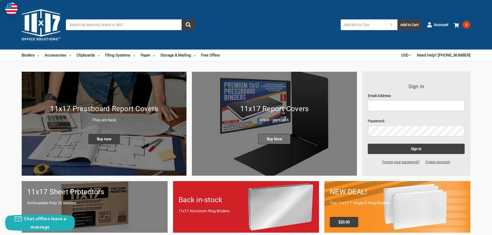
click at [265, 140] on span "Buy Now" at bounding box center [274, 139] width 32 height 10
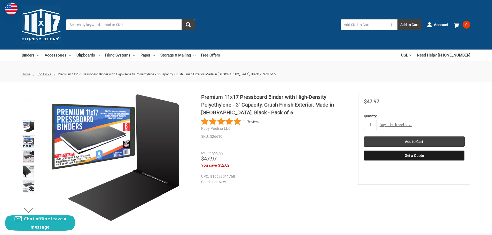
click at [49, 73] on span "Top Picks" at bounding box center [44, 74] width 14 height 4
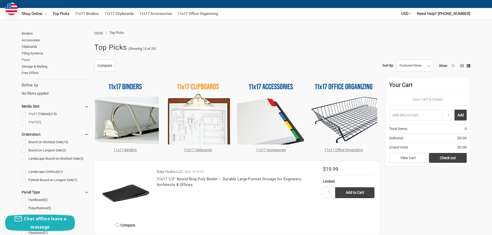
scroll to position [26, 0]
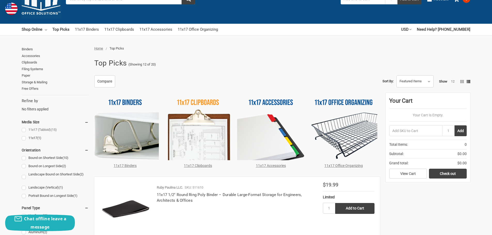
click at [22, 130] on link "11x17 (Tabloid) (15)" at bounding box center [55, 130] width 67 height 7
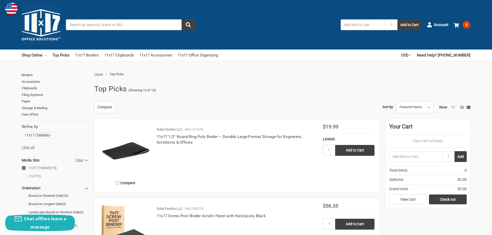
click at [24, 177] on link "11x17 (1)" at bounding box center [55, 176] width 67 height 7
click at [92, 56] on link "11x17 Binders" at bounding box center [87, 55] width 24 height 11
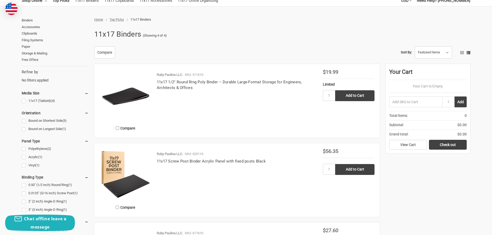
scroll to position [52, 0]
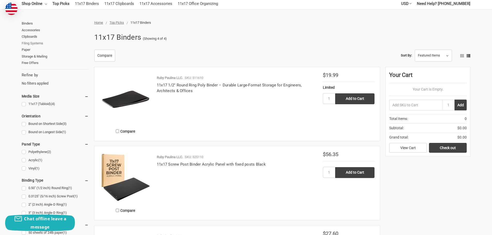
click at [29, 43] on link "Filing Systems" at bounding box center [55, 43] width 67 height 7
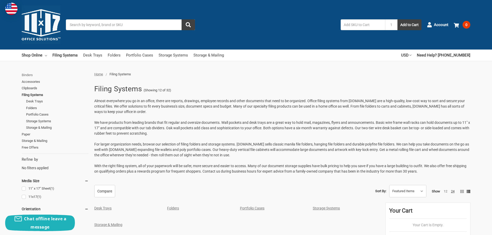
click at [28, 75] on link "Binders" at bounding box center [55, 75] width 67 height 7
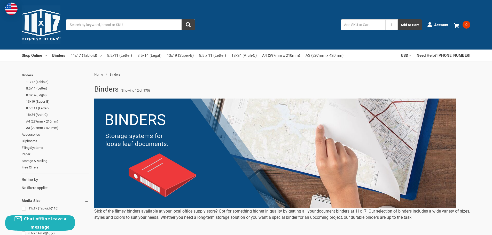
click at [30, 83] on link "11x17 (Tabloid)" at bounding box center [57, 82] width 62 height 7
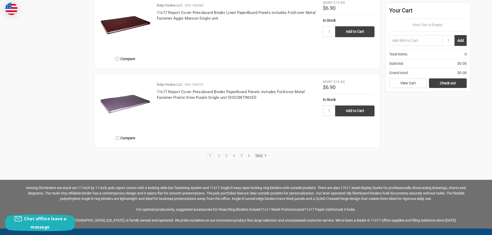
scroll to position [1110, 0]
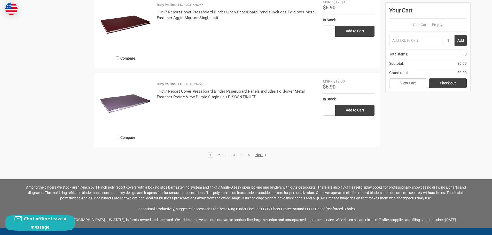
click at [219, 154] on link "2" at bounding box center [219, 155] width 6 height 4
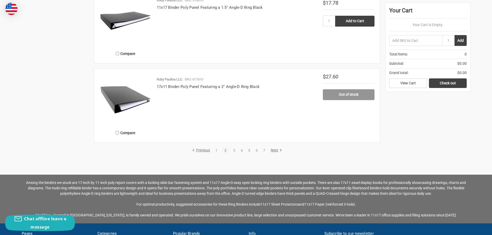
scroll to position [1084, 0]
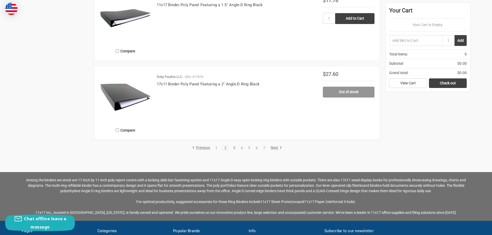
click at [234, 150] on link "3" at bounding box center [234, 148] width 6 height 4
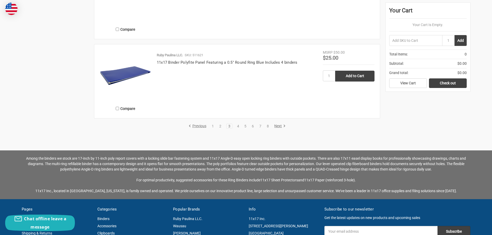
scroll to position [1110, 0]
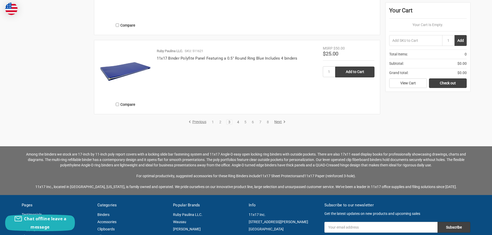
click at [236, 124] on link "4" at bounding box center [238, 122] width 6 height 4
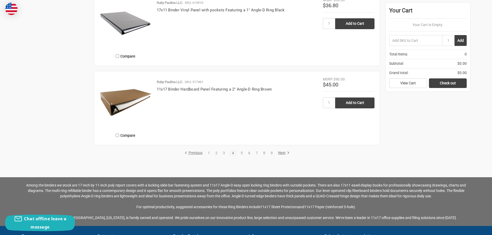
scroll to position [1084, 0]
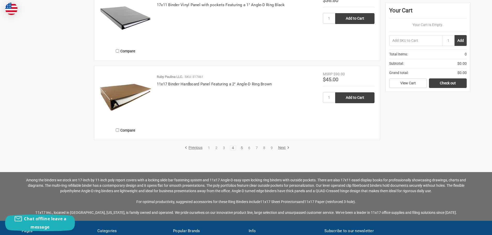
click at [240, 146] on link "5" at bounding box center [242, 148] width 6 height 4
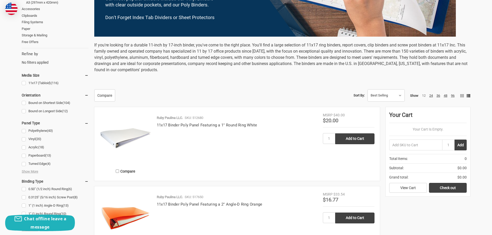
scroll to position [155, 0]
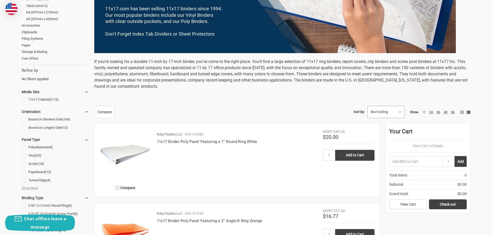
click at [380, 114] on select "Featured Items Newest Items Best Selling A to Z Z to A By Review Price: Ascendi…" at bounding box center [386, 112] width 37 height 12
click at [368, 106] on select "Featured Items Newest Items Best Selling A to Z Z to A By Review Price: Ascendi…" at bounding box center [386, 112] width 37 height 12
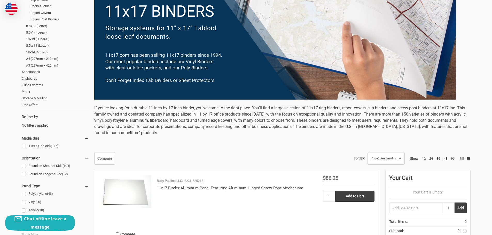
scroll to position [155, 0]
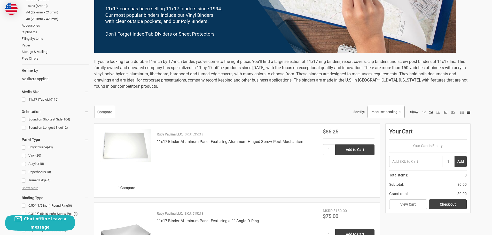
click at [384, 111] on select "Featured Items Newest Items Best Selling A to Z Z to A By Review Price: Ascendi…" at bounding box center [386, 112] width 37 height 12
select select "priceasc"
click at [368, 106] on select "Featured Items Newest Items Best Selling A to Z Z to A By Review Price: Ascendi…" at bounding box center [386, 112] width 37 height 12
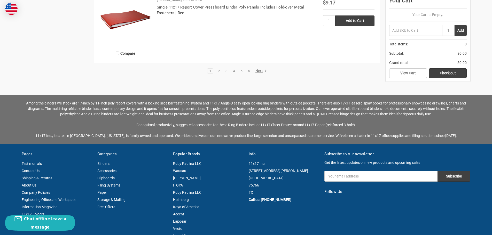
scroll to position [1162, 0]
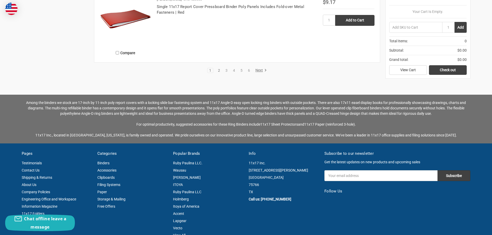
click at [218, 71] on link "2" at bounding box center [219, 71] width 6 height 4
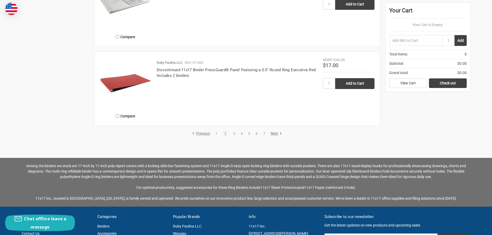
scroll to position [1110, 0]
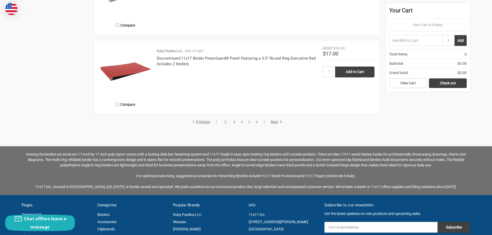
click at [234, 123] on link "3" at bounding box center [234, 122] width 6 height 4
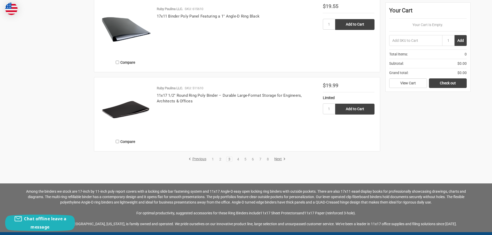
scroll to position [1084, 0]
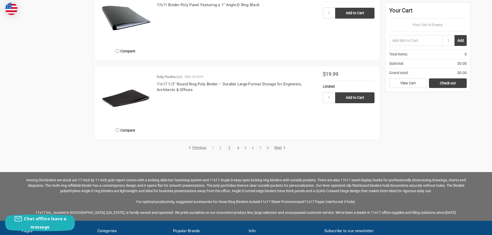
click at [238, 147] on link "4" at bounding box center [238, 148] width 6 height 4
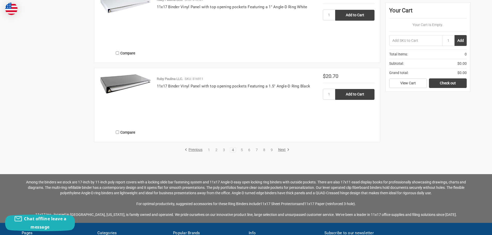
scroll to position [1110, 0]
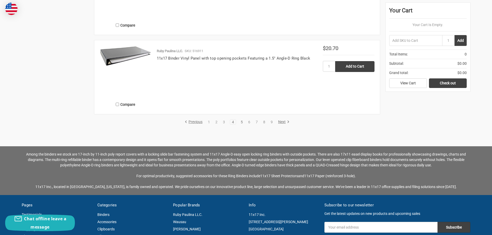
click at [240, 120] on link "5" at bounding box center [242, 122] width 6 height 4
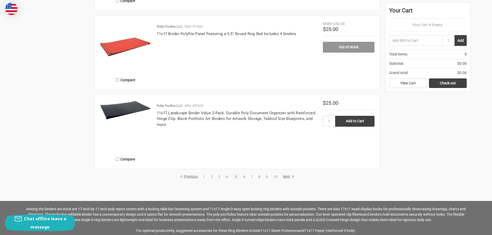
scroll to position [1059, 0]
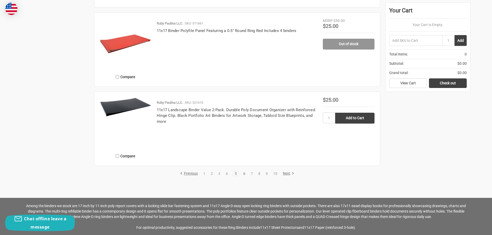
click at [245, 173] on link "6" at bounding box center [244, 174] width 6 height 4
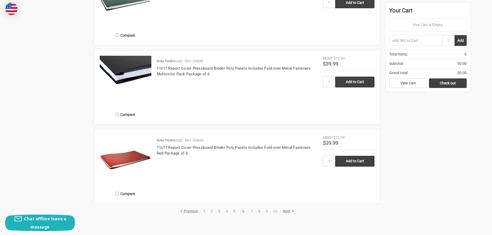
scroll to position [1033, 0]
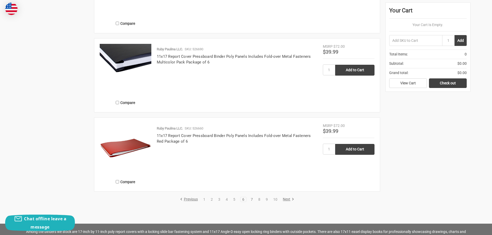
click at [251, 200] on link "7" at bounding box center [252, 200] width 6 height 4
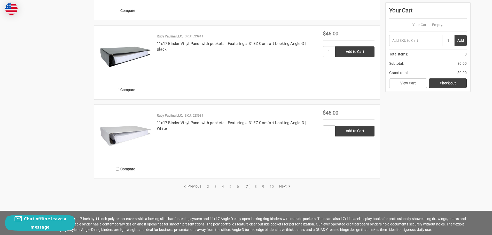
scroll to position [1059, 0]
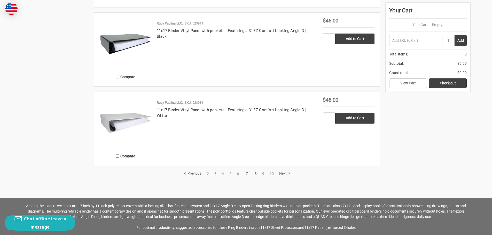
click at [256, 174] on link "8" at bounding box center [256, 174] width 6 height 4
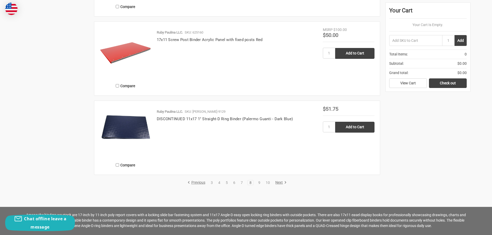
scroll to position [1059, 0]
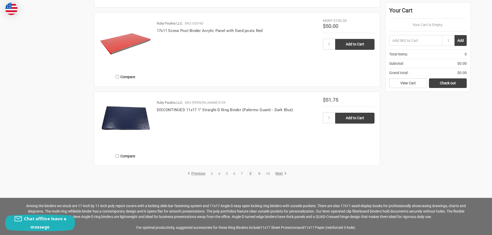
click at [258, 173] on link "9" at bounding box center [259, 174] width 6 height 4
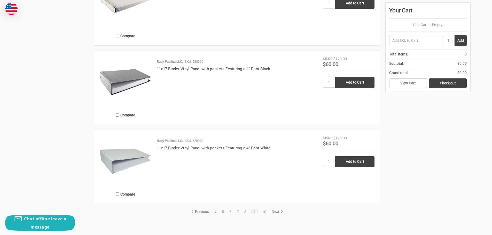
scroll to position [1033, 0]
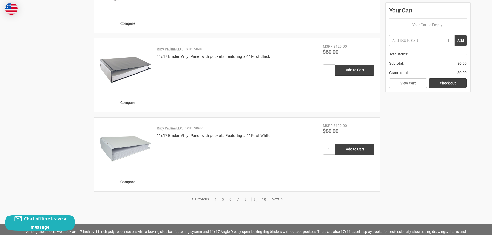
click at [264, 198] on link "10" at bounding box center [264, 200] width 8 height 4
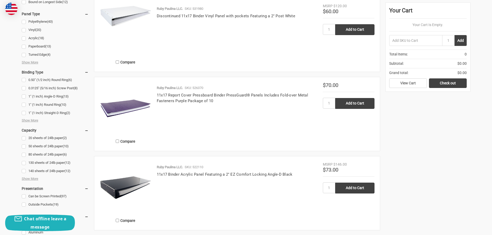
scroll to position [258, 0]
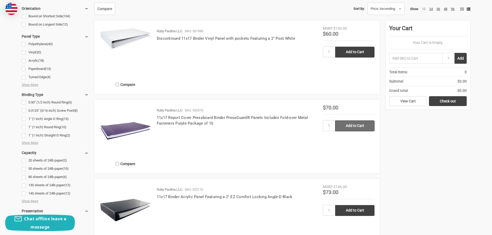
click at [352, 129] on input "Add to Cart" at bounding box center [354, 126] width 39 height 11
type input "Add to Cart"
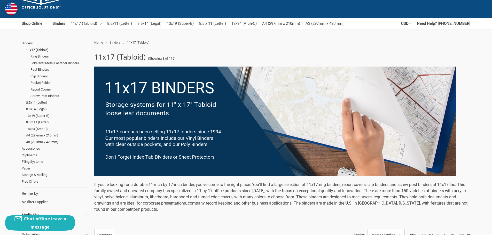
scroll to position [26, 0]
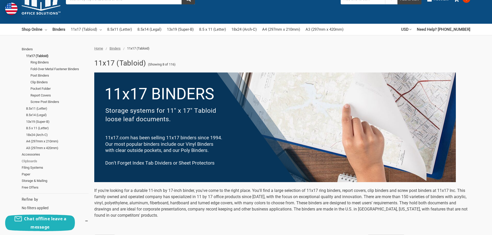
click at [35, 161] on link "Clipboards" at bounding box center [55, 161] width 67 height 7
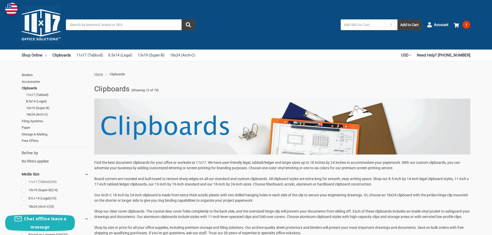
click at [43, 184] on link "11x17 (Tabloid) (44)" at bounding box center [55, 182] width 67 height 7
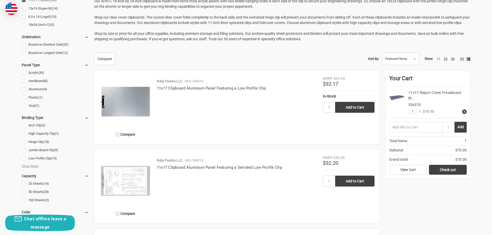
scroll to position [129, 0]
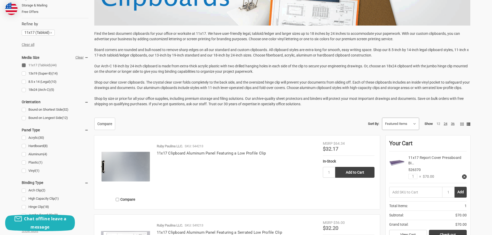
click at [402, 130] on select "Featured Items Newest Items Best Selling A to Z Z to A By Review Price: Ascendi…" at bounding box center [400, 124] width 37 height 12
select select "priceasc"
click at [382, 123] on select "Featured Items Newest Items Best Selling A to Z Z to A By Review Price: Ascendi…" at bounding box center [400, 124] width 37 height 12
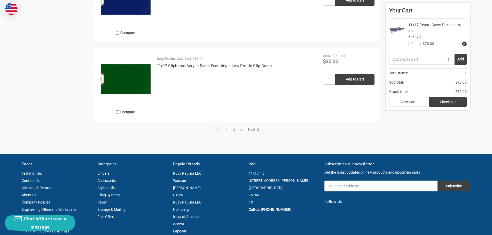
scroll to position [1122, 0]
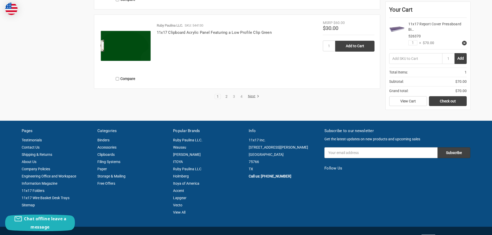
click at [227, 98] on link "2" at bounding box center [227, 97] width 6 height 4
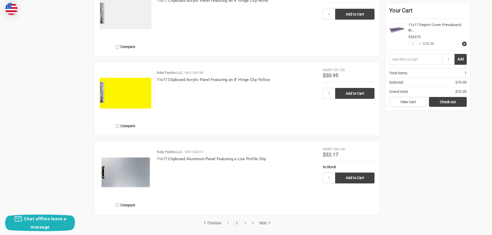
scroll to position [1007, 0]
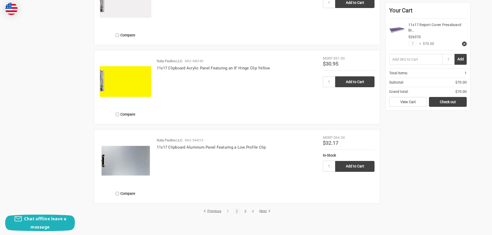
click at [246, 213] on link "3" at bounding box center [245, 212] width 6 height 4
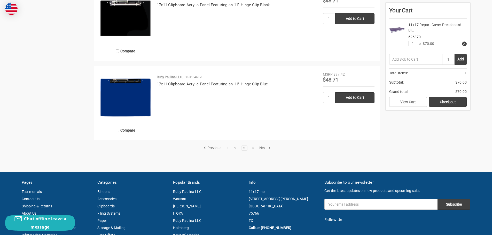
scroll to position [1084, 0]
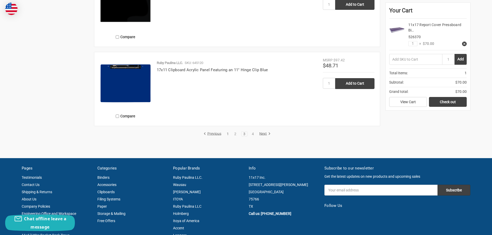
click at [228, 136] on link "1" at bounding box center [228, 134] width 6 height 4
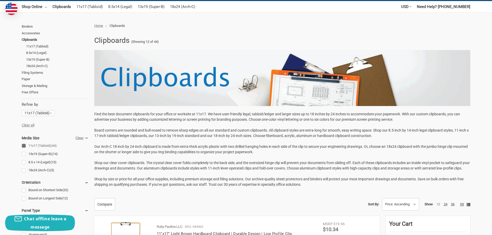
scroll to position [26, 0]
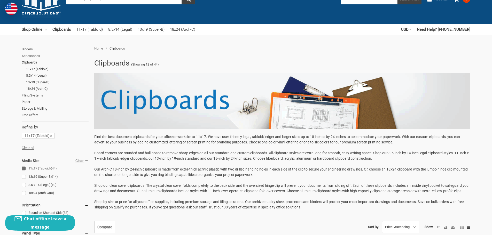
click at [35, 56] on link "Accessories" at bounding box center [55, 56] width 67 height 7
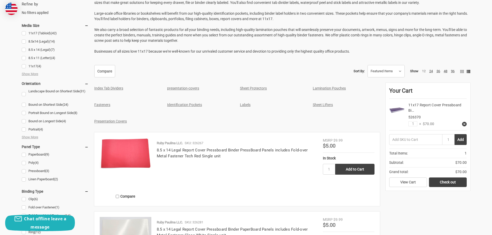
scroll to position [181, 0]
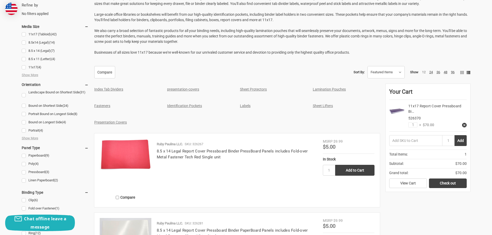
click at [118, 88] on link "Index Tab Dividers" at bounding box center [108, 89] width 29 height 4
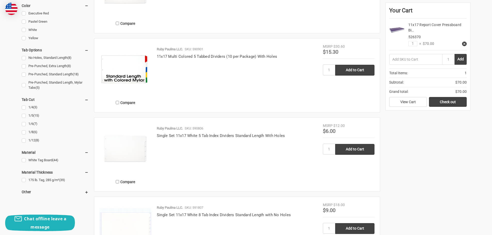
scroll to position [336, 0]
